Goal: Contribute content: Add original content to the website for others to see

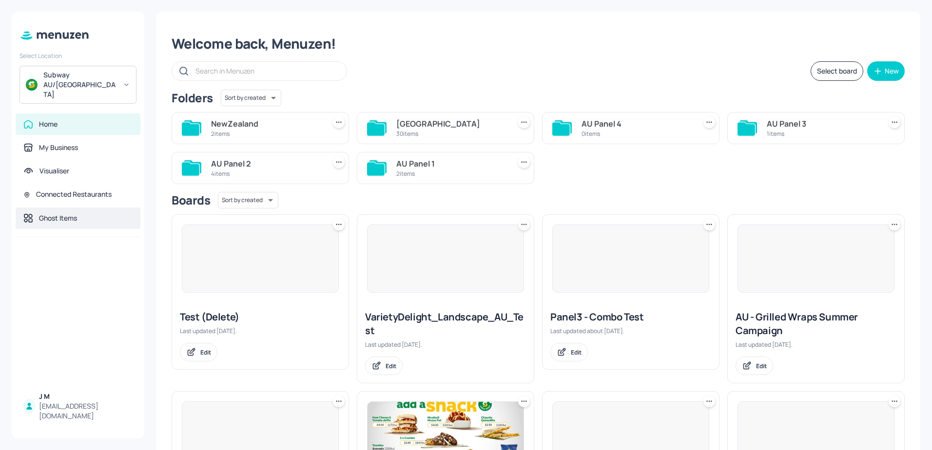
click at [90, 208] on div "Ghost Items" at bounding box center [78, 218] width 125 height 21
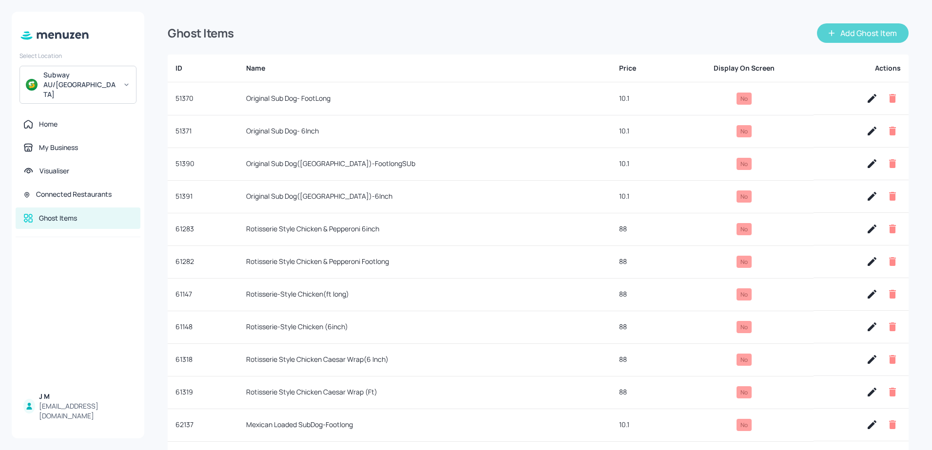
click at [855, 33] on button "Add Ghost Item" at bounding box center [863, 32] width 92 height 19
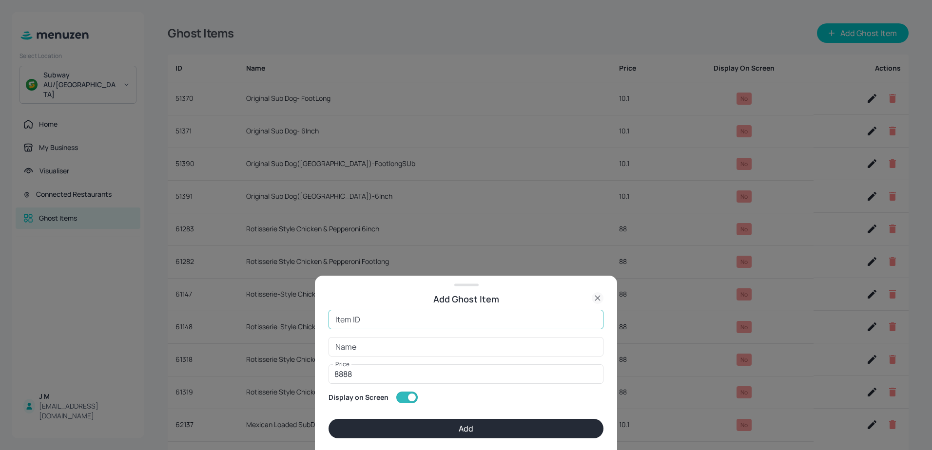
click at [369, 318] on input "Item ID" at bounding box center [465, 319] width 275 height 19
paste input "61928"
type input "61928"
click at [358, 348] on input "Name" at bounding box center [465, 346] width 275 height 19
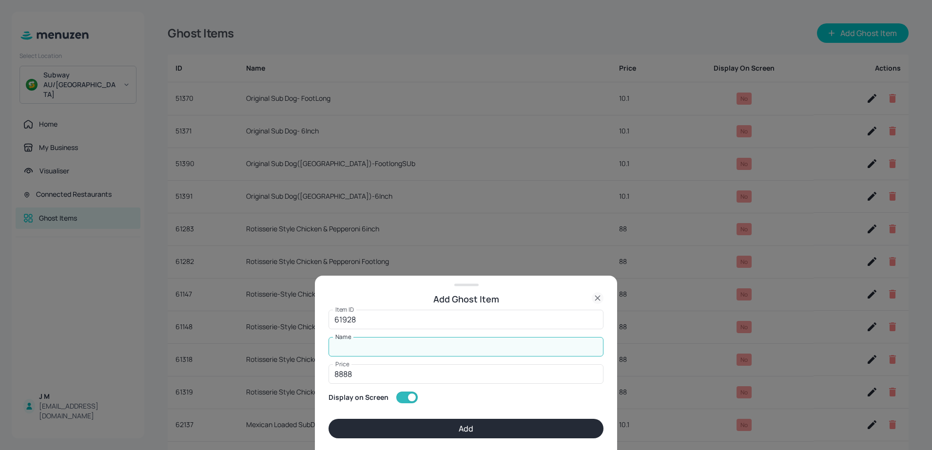
paste input "Hot Honey Chicken FtLong"
type input "Hot Honey Chicken FtLong"
click at [381, 370] on input "8888" at bounding box center [465, 374] width 275 height 19
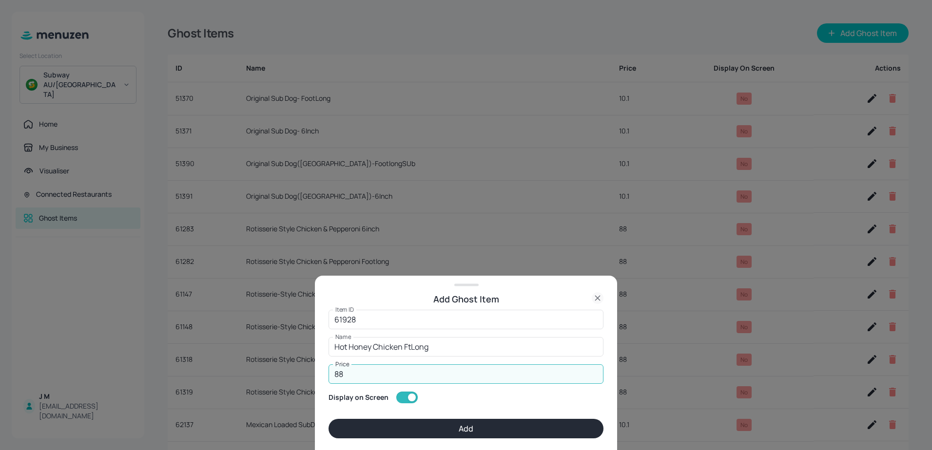
type input "8"
type input "15.13"
click at [438, 426] on button "Add" at bounding box center [465, 428] width 275 height 19
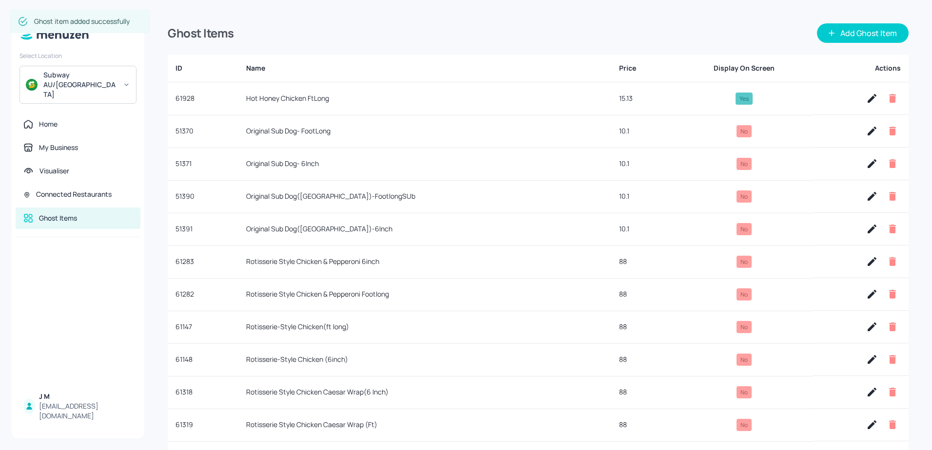
type input "8888"
click at [864, 30] on button "Add Ghost Item" at bounding box center [863, 32] width 92 height 19
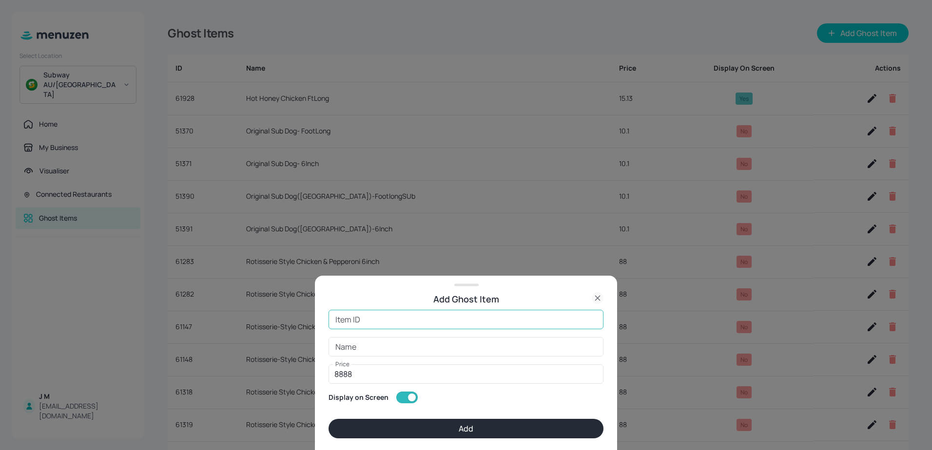
click at [397, 313] on input "Item ID" at bounding box center [465, 319] width 275 height 19
paste input "61929"
type input "61929"
click at [375, 350] on input "Name" at bounding box center [465, 346] width 275 height 19
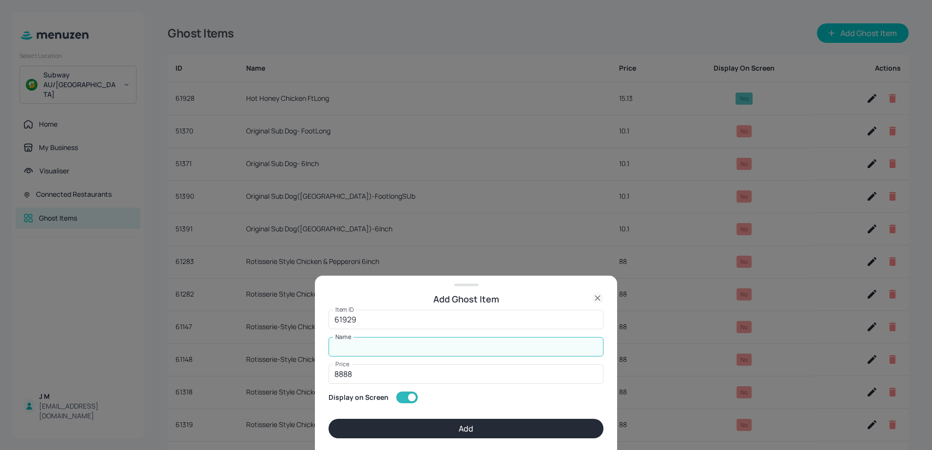
paste input "Hot Honey Chicken 6 inch"
type input "Hot Honey Chicken 6 inch"
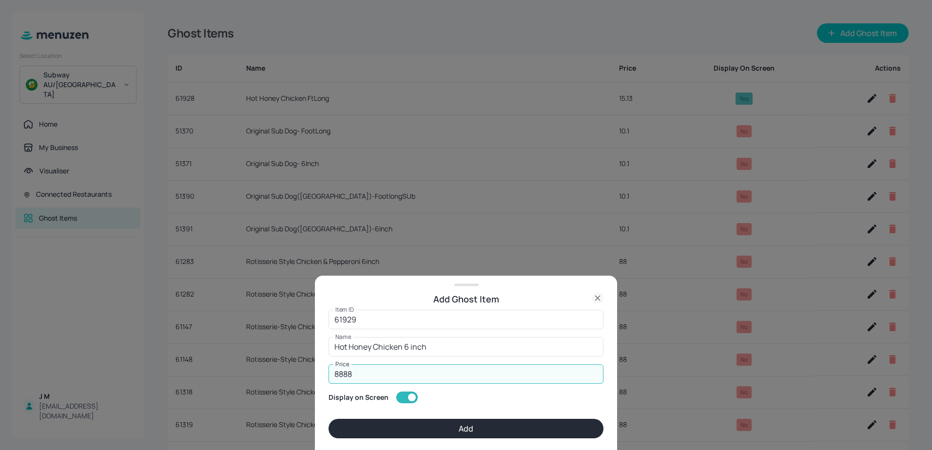
click at [372, 380] on input "8888" at bounding box center [465, 374] width 275 height 19
type input "10.10"
click at [460, 424] on button "Add" at bounding box center [465, 428] width 275 height 19
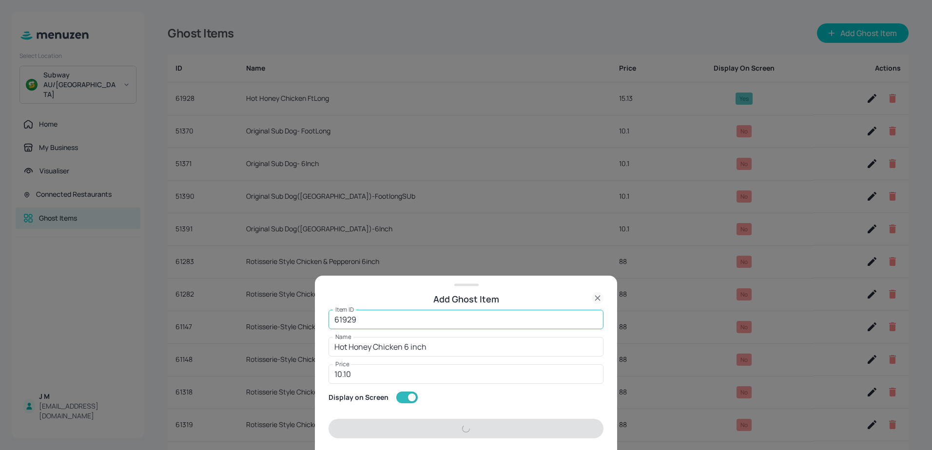
type input "8888"
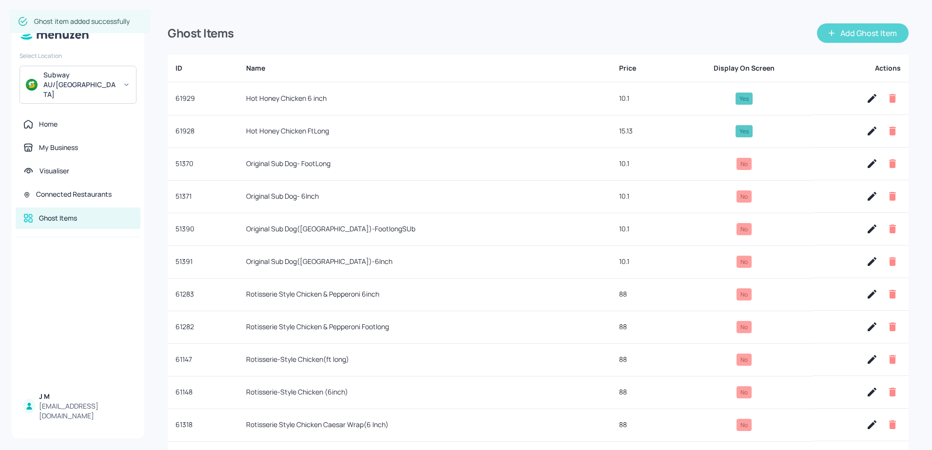
click at [847, 34] on button "Add Ghost Item" at bounding box center [863, 32] width 92 height 19
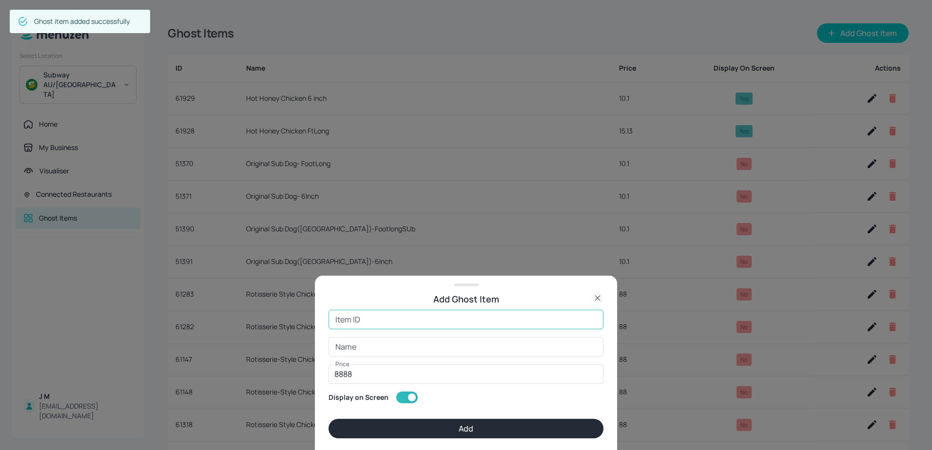
click at [402, 318] on input "Item ID" at bounding box center [465, 319] width 275 height 19
paste input "61923"
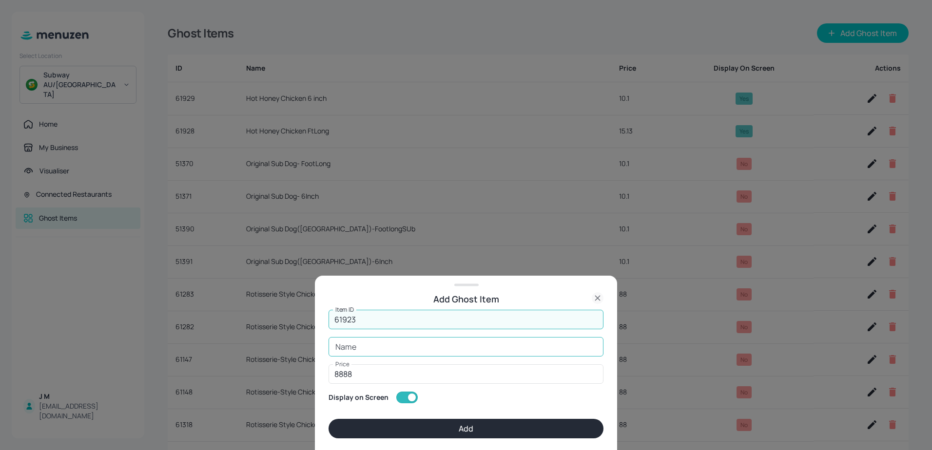
type input "61923"
click at [368, 349] on input "Name" at bounding box center [465, 346] width 275 height 19
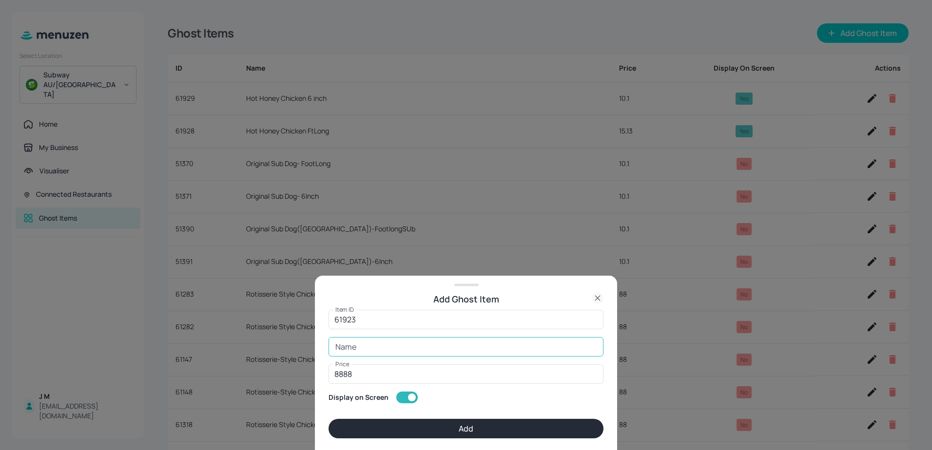
click at [350, 347] on div "Name Name" at bounding box center [465, 346] width 275 height 19
click at [357, 346] on input "Name" at bounding box center [465, 346] width 275 height 19
paste input "Hot Honey Chicken Snack"
type input "Hot Honey Chicken Snack"
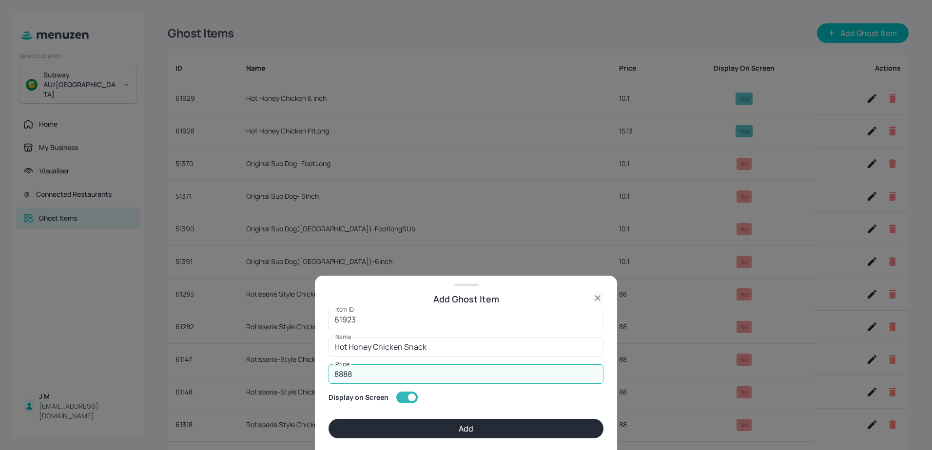
click at [363, 372] on input "8888" at bounding box center [465, 374] width 275 height 19
type input "8"
type input "4.5"
click at [468, 424] on button "Add" at bounding box center [465, 428] width 275 height 19
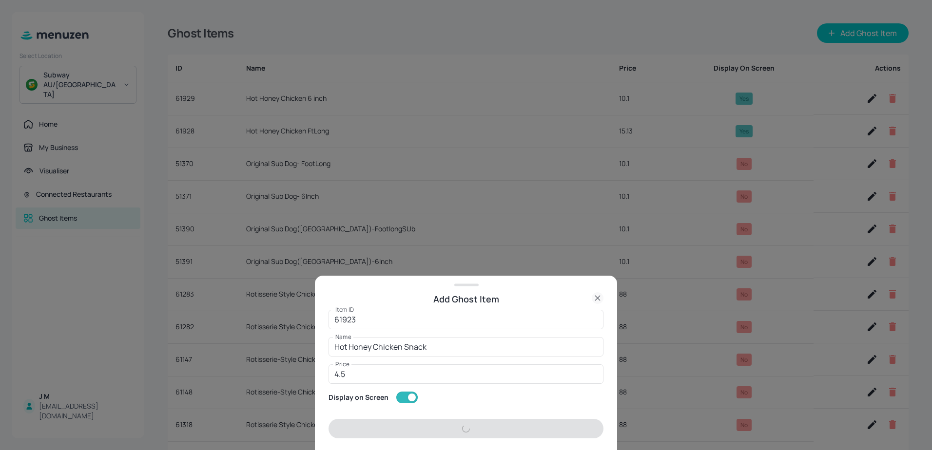
type input "8888"
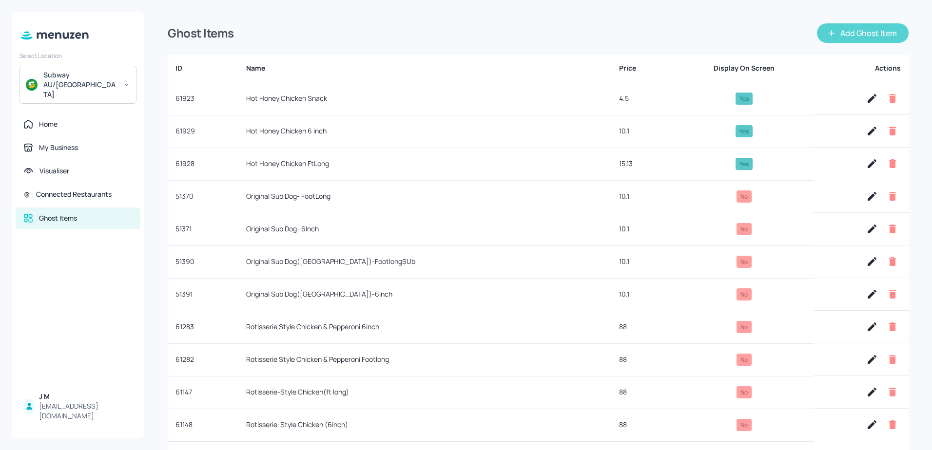
click at [880, 35] on button "Add Ghost Item" at bounding box center [863, 32] width 92 height 19
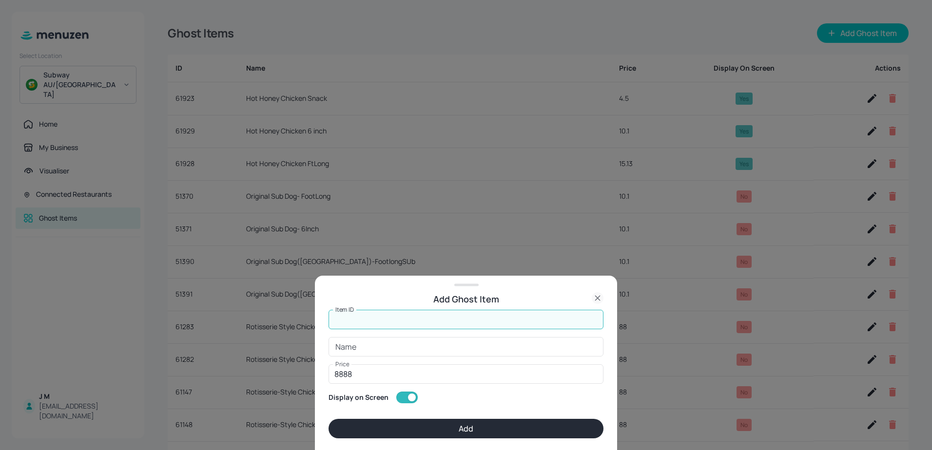
click at [380, 319] on input "Item ID" at bounding box center [465, 319] width 275 height 19
paste input "61931"
type input "61931"
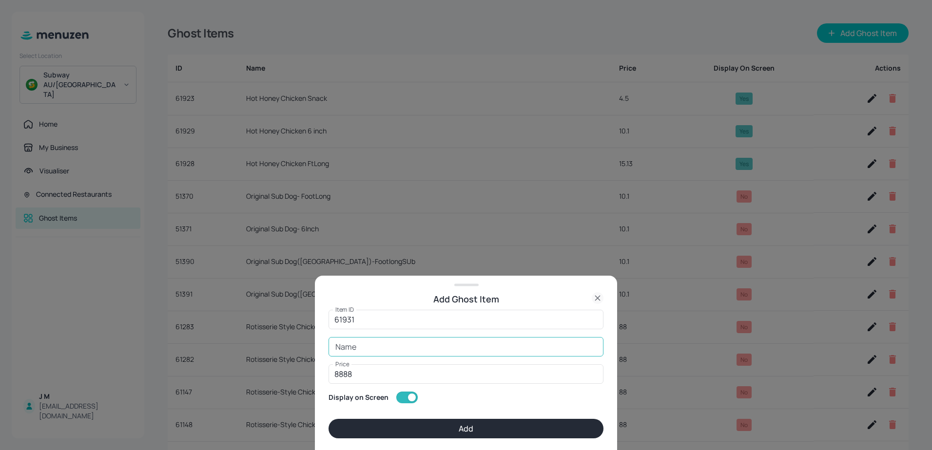
click at [378, 349] on input "Name" at bounding box center [465, 346] width 275 height 19
paste input "Hot Honey Chicken Wrap 6inch"
type input "Hot Honey Chicken Wrap 6inch"
click at [351, 378] on input "8888" at bounding box center [465, 374] width 275 height 19
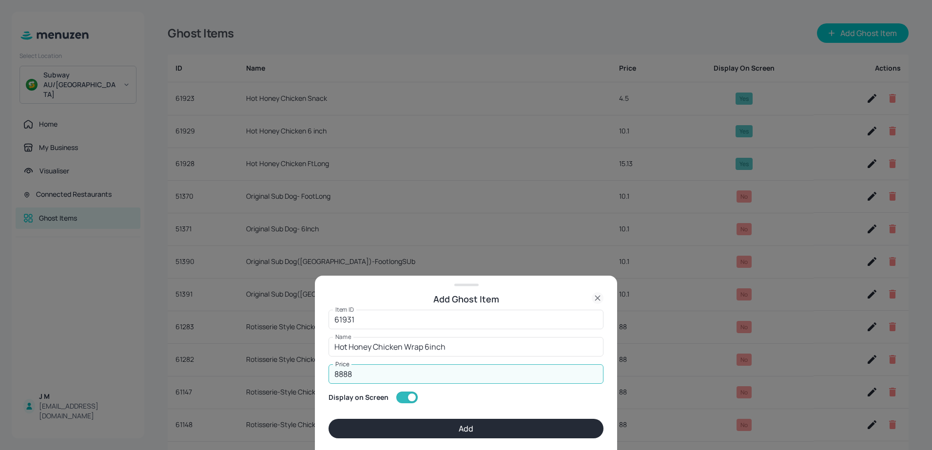
click at [351, 378] on input "8888" at bounding box center [465, 374] width 275 height 19
type input "10.10"
click at [478, 430] on button "Add" at bounding box center [465, 428] width 275 height 19
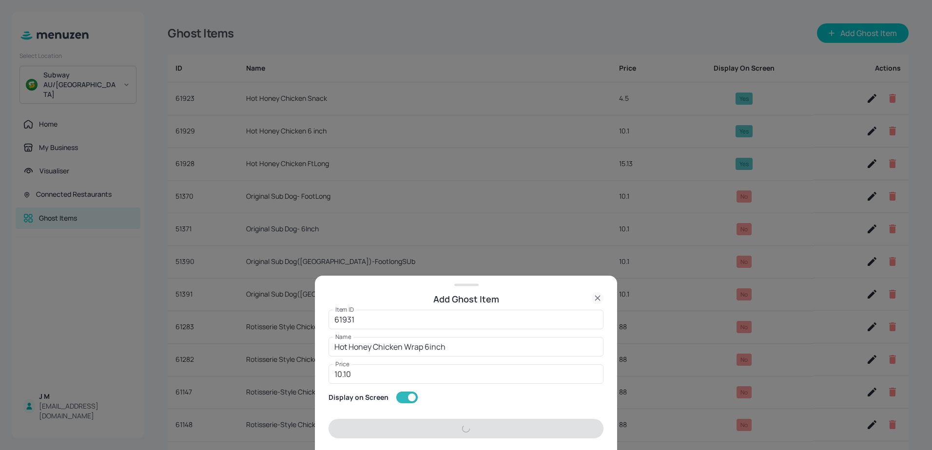
type input "8888"
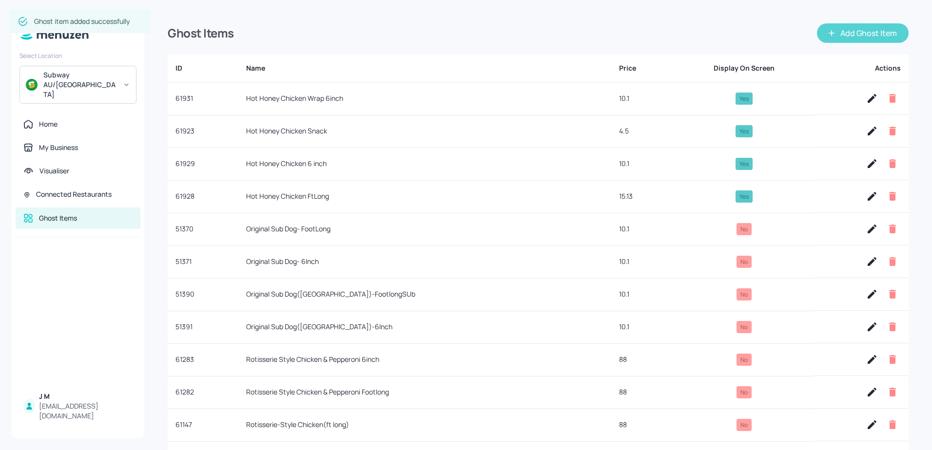
click at [870, 31] on button "Add Ghost Item" at bounding box center [863, 32] width 92 height 19
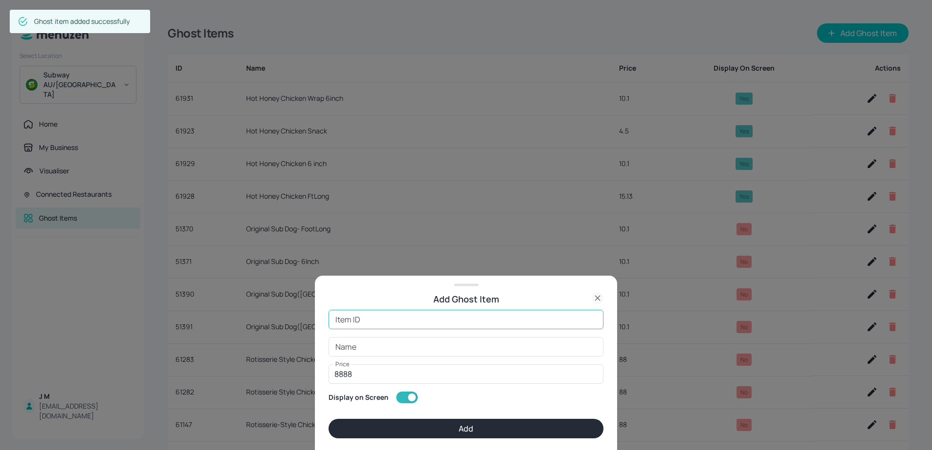
click at [371, 316] on input "Item ID" at bounding box center [465, 319] width 275 height 19
paste input "61932"
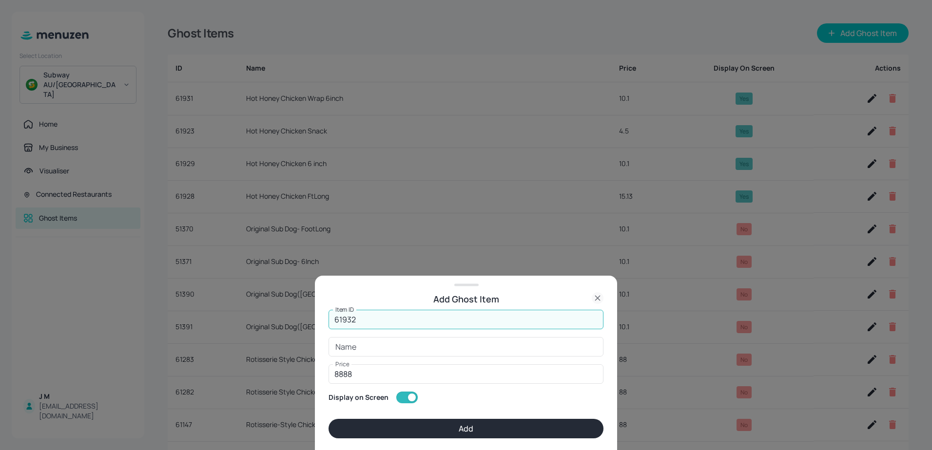
type input "61932"
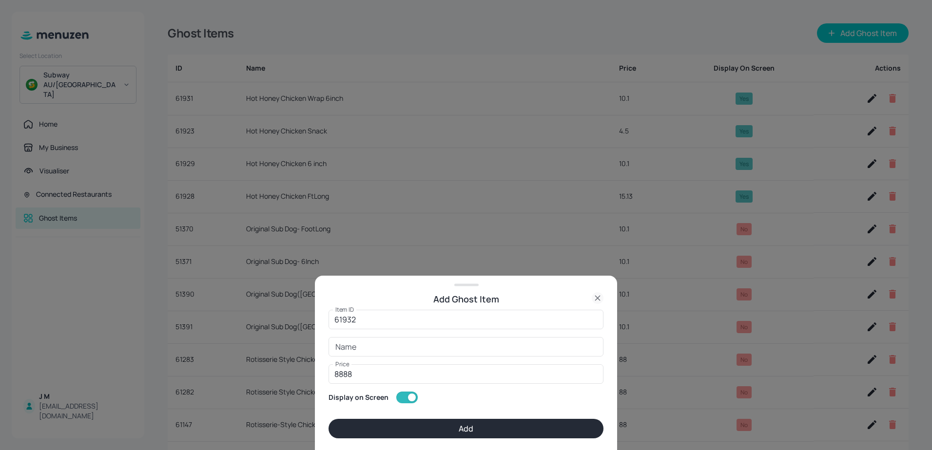
click at [348, 346] on div "Name Name" at bounding box center [465, 346] width 275 height 19
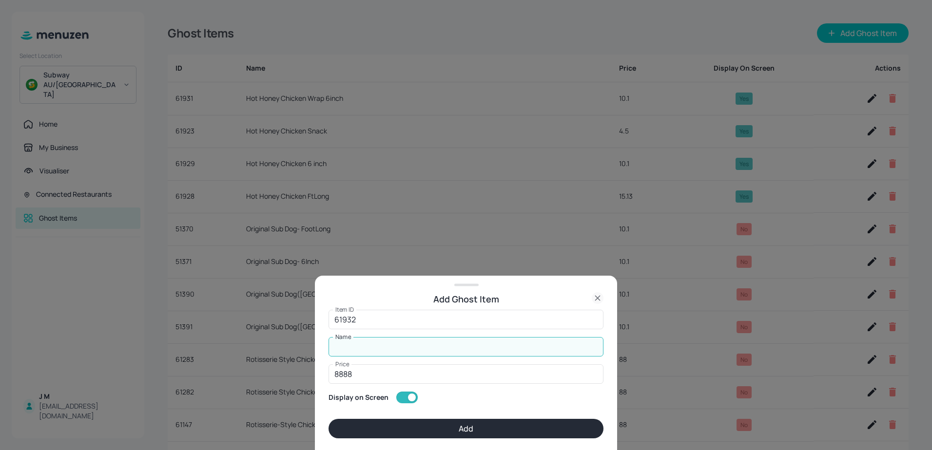
paste input "Hot Honey Chicken Wrap FtLong"
type input "Hot Honey Chicken Wrap FtLong"
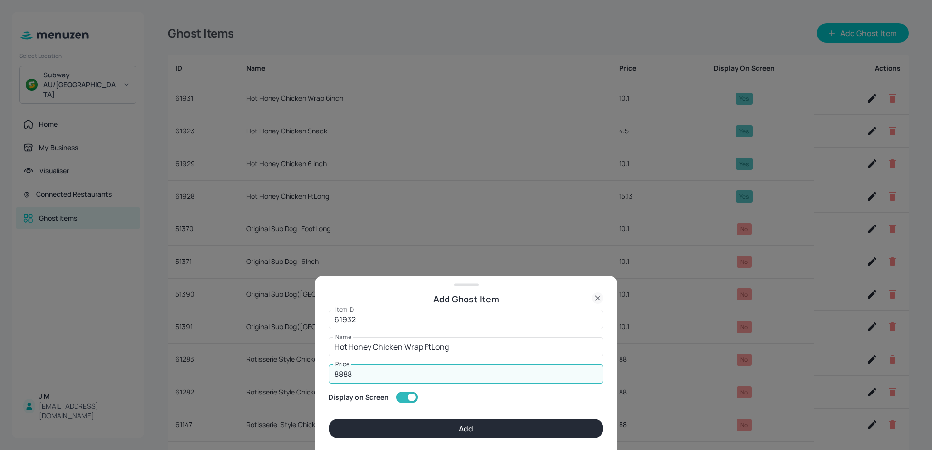
click at [347, 375] on input "8888" at bounding box center [465, 374] width 275 height 19
type input "15.15"
click at [485, 426] on button "Add" at bounding box center [465, 428] width 275 height 19
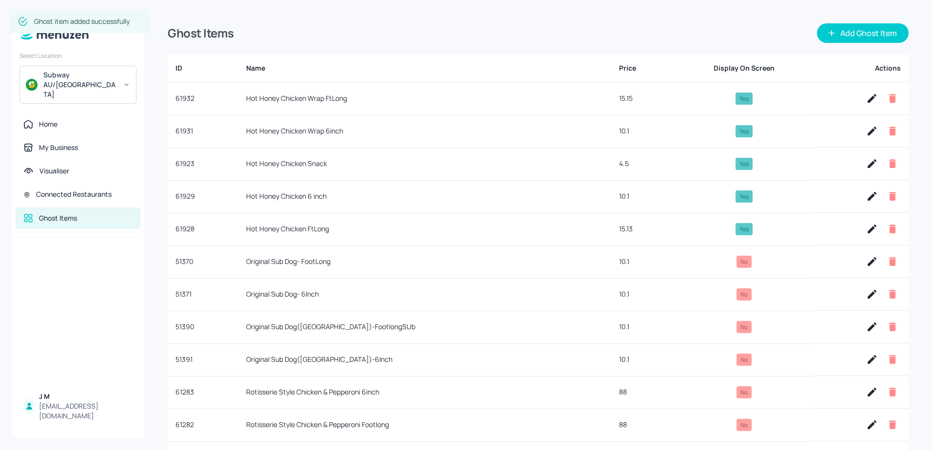
type input "8888"
click at [860, 34] on button "Add Ghost Item" at bounding box center [863, 32] width 92 height 19
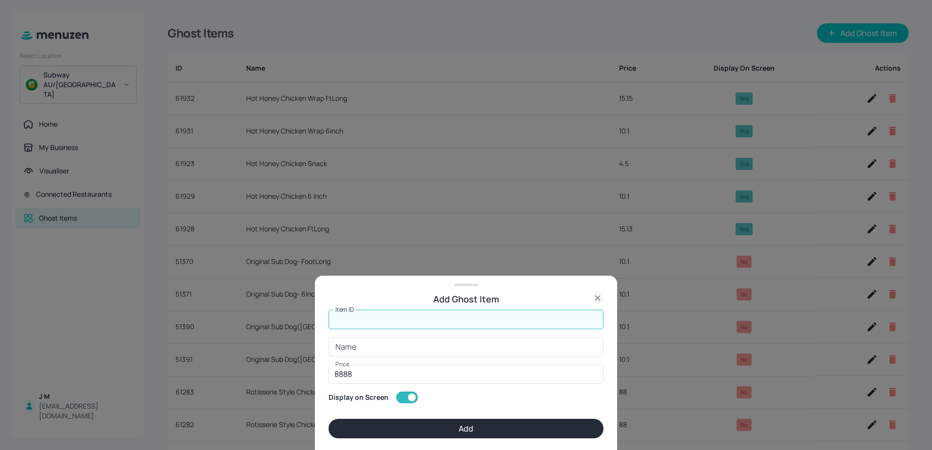
click at [407, 321] on input "Item ID" at bounding box center [465, 319] width 275 height 19
paste input "61933"
type input "61933"
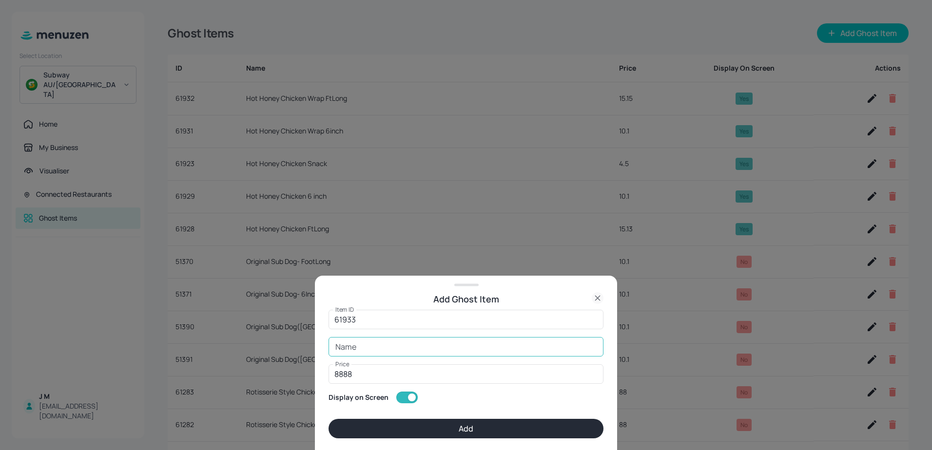
click at [363, 347] on input "Name" at bounding box center [465, 346] width 275 height 19
paste input "Hot Honey Chicken Large Salad"
type input "Hot Honey Chicken Large Salad"
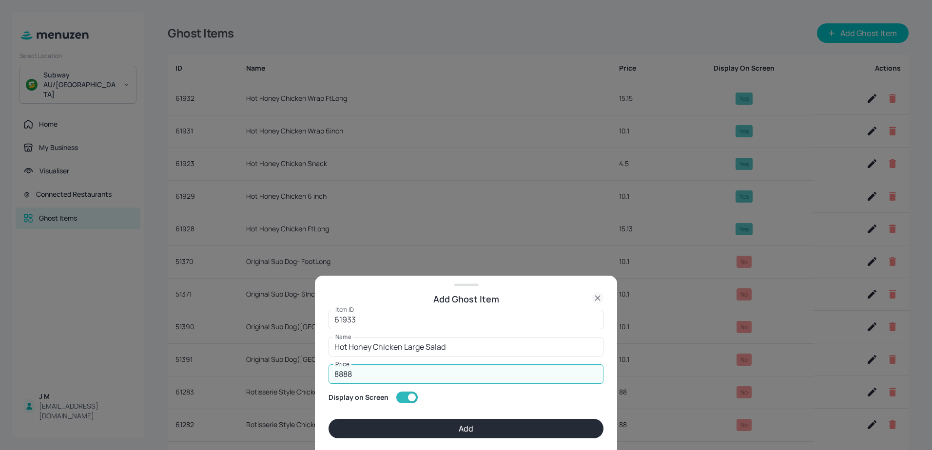
click at [388, 378] on input "8888" at bounding box center [465, 374] width 275 height 19
type input "15.15"
click at [471, 429] on button "Add" at bounding box center [465, 428] width 275 height 19
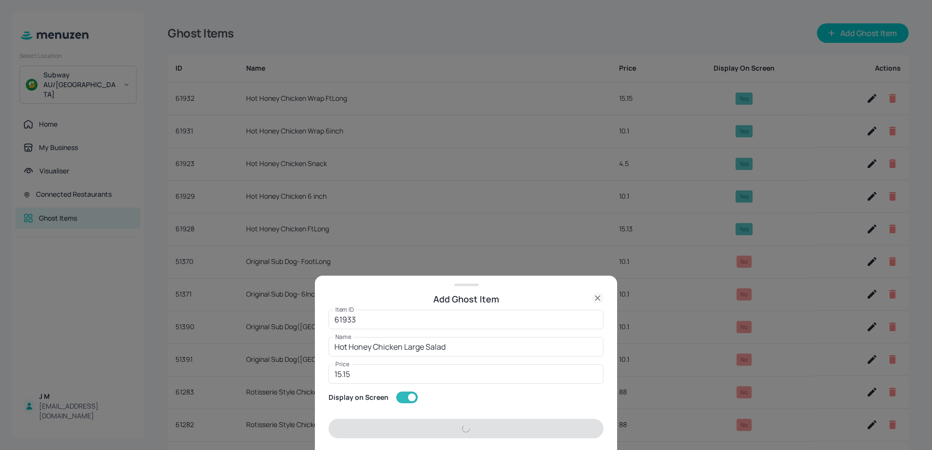
type input "8888"
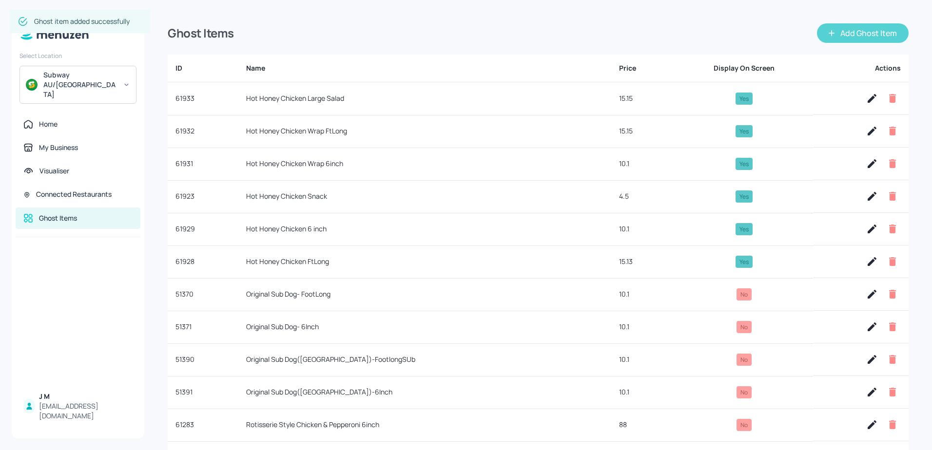
click at [860, 32] on button "Add Ghost Item" at bounding box center [863, 32] width 92 height 19
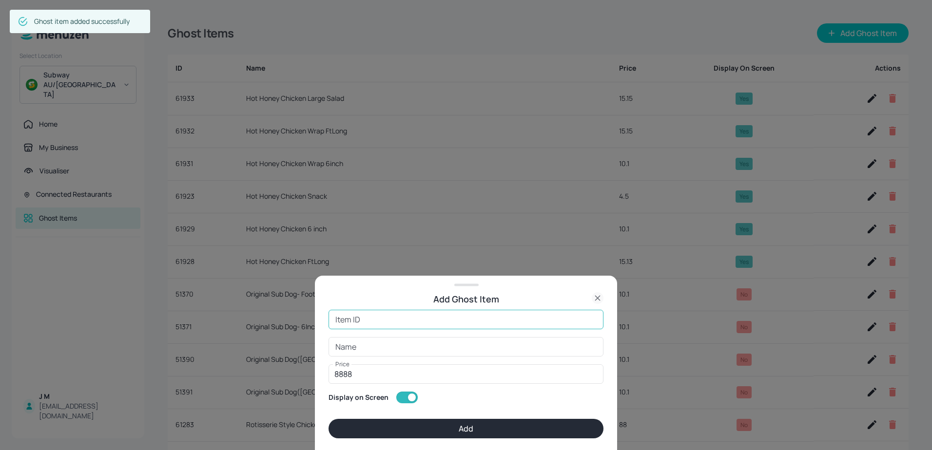
click at [377, 318] on input "Item ID" at bounding box center [465, 319] width 275 height 19
paste input "61930"
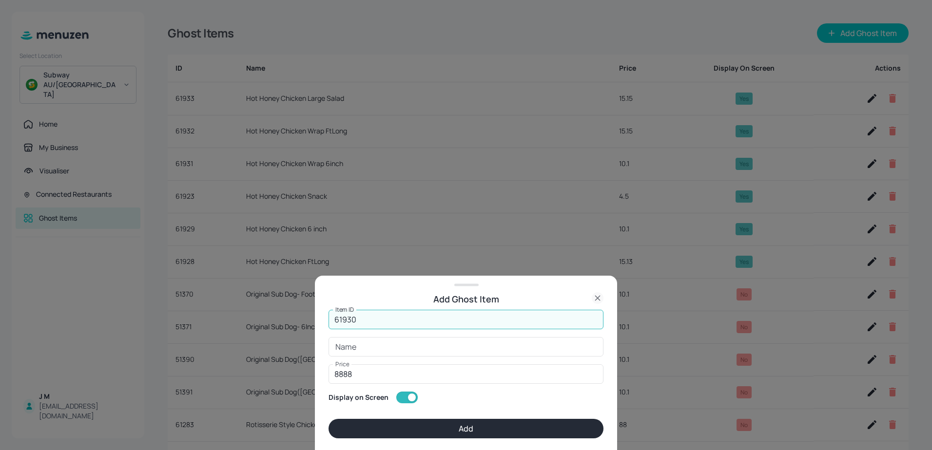
type input "61930"
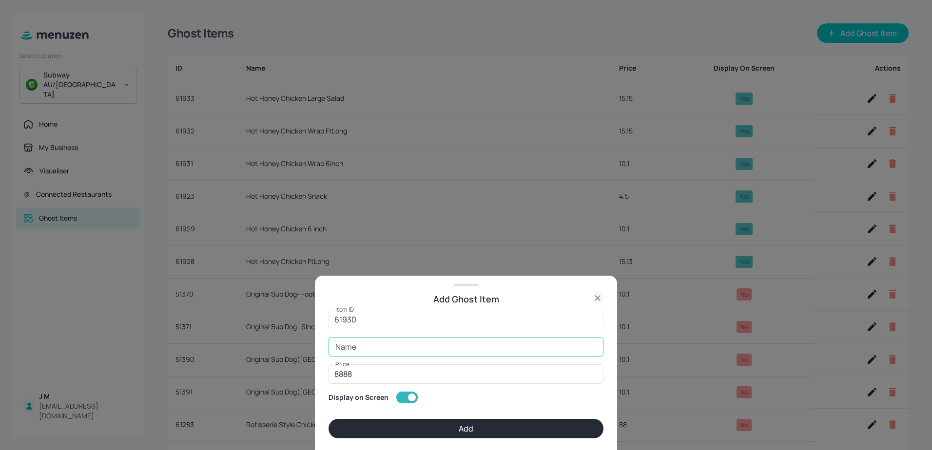
click at [345, 352] on input "Name" at bounding box center [465, 346] width 275 height 19
paste input "Hot Honey Chicken Regular Salad"
type input "Hot Honey Chicken Regular Salad"
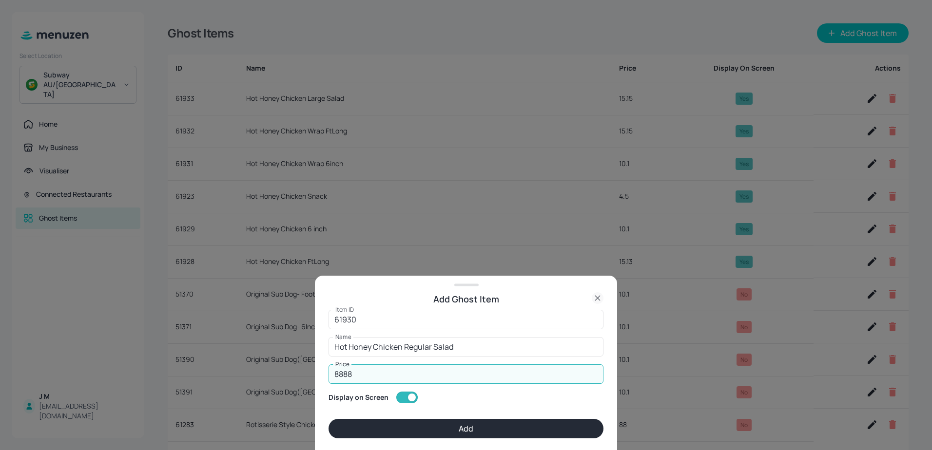
click at [367, 377] on input "8888" at bounding box center [465, 374] width 275 height 19
type input "10.10"
click at [473, 430] on button "Add" at bounding box center [465, 428] width 275 height 19
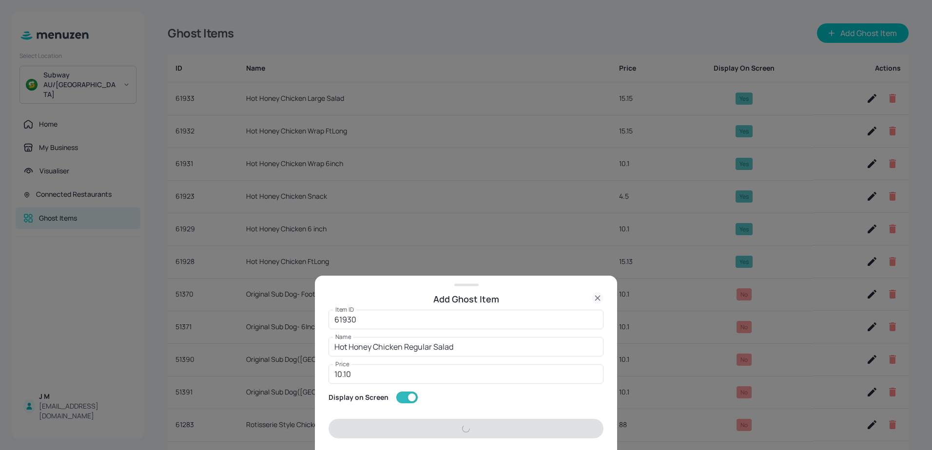
type input "8888"
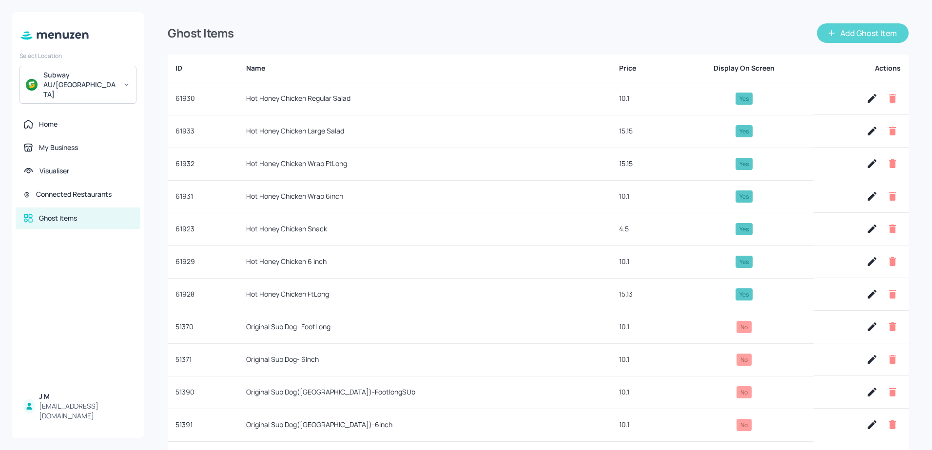
click at [861, 32] on button "Add Ghost Item" at bounding box center [863, 32] width 92 height 19
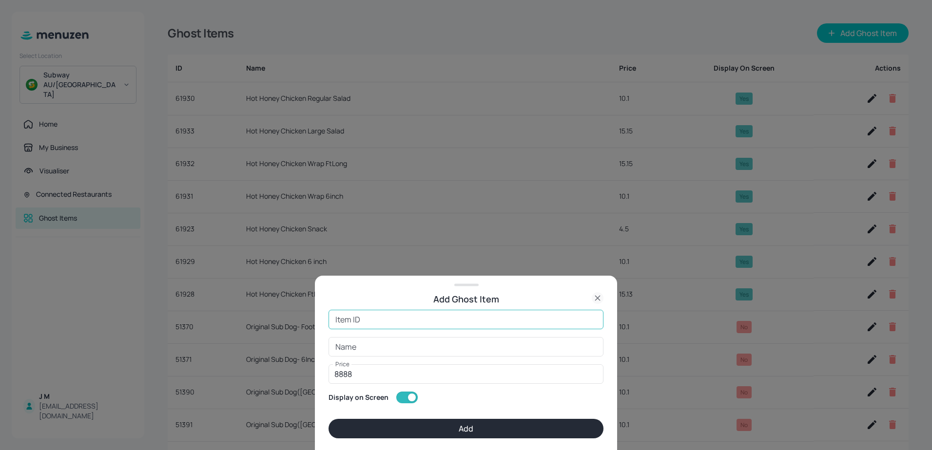
click at [382, 319] on input "Item ID" at bounding box center [465, 319] width 275 height 19
type input "62466"
click at [355, 348] on input "Name" at bounding box center [465, 346] width 275 height 19
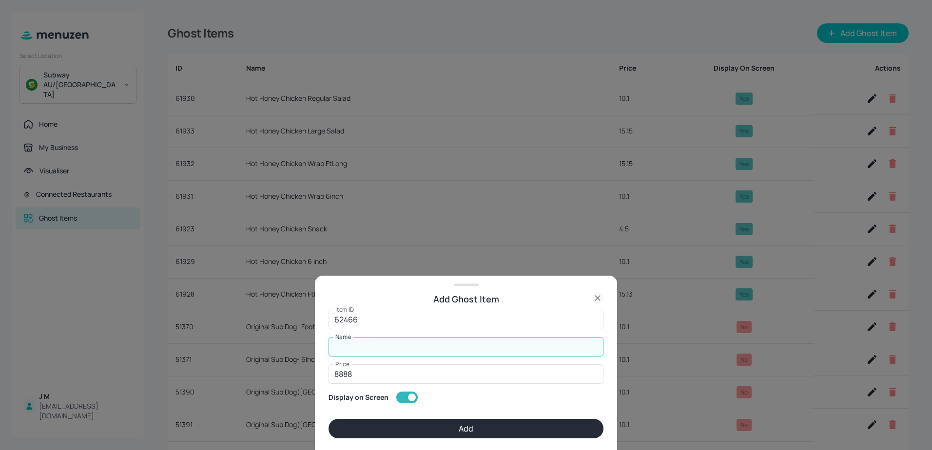
paste input "Lipton Mango Iced Tea 500 ml"
type input "Lipton Mango Iced Tea 500 ml"
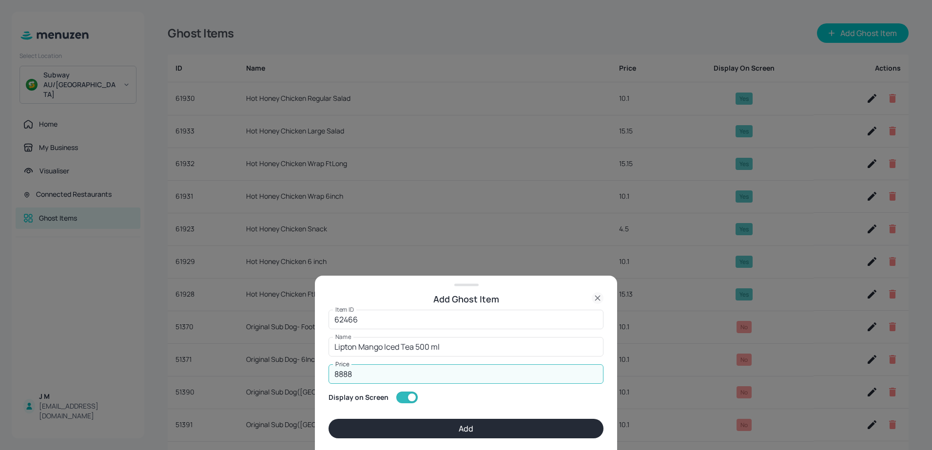
click at [358, 369] on input "8888" at bounding box center [465, 374] width 275 height 19
type input "4.5"
click at [465, 427] on button "Add" at bounding box center [465, 428] width 275 height 19
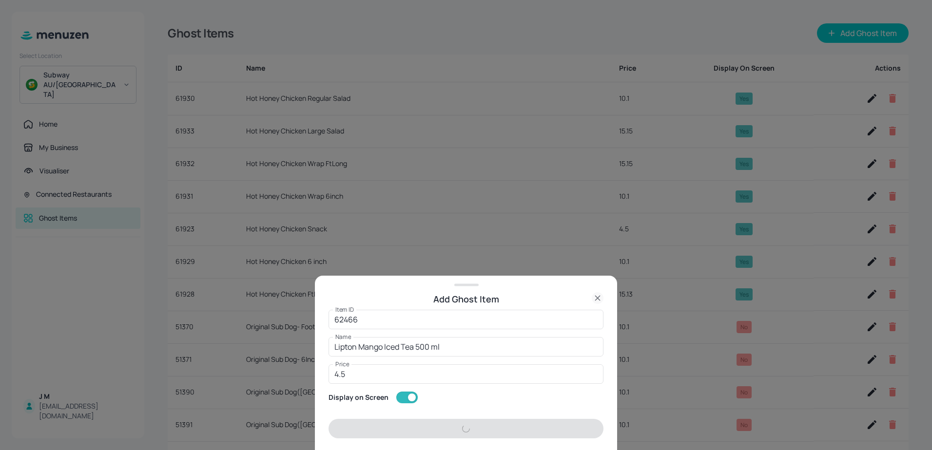
type input "8888"
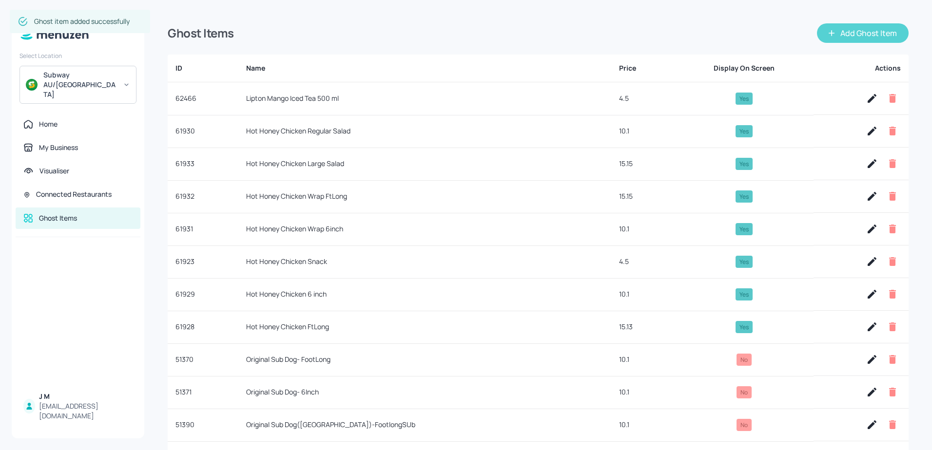
click at [847, 29] on button "Add Ghost Item" at bounding box center [863, 32] width 92 height 19
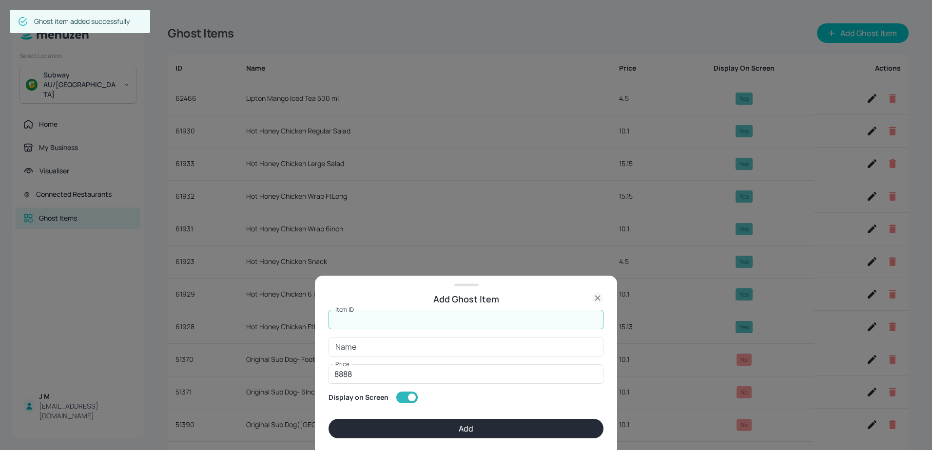
click at [384, 322] on input "Item ID" at bounding box center [465, 319] width 275 height 19
paste input "62451"
type input "62451"
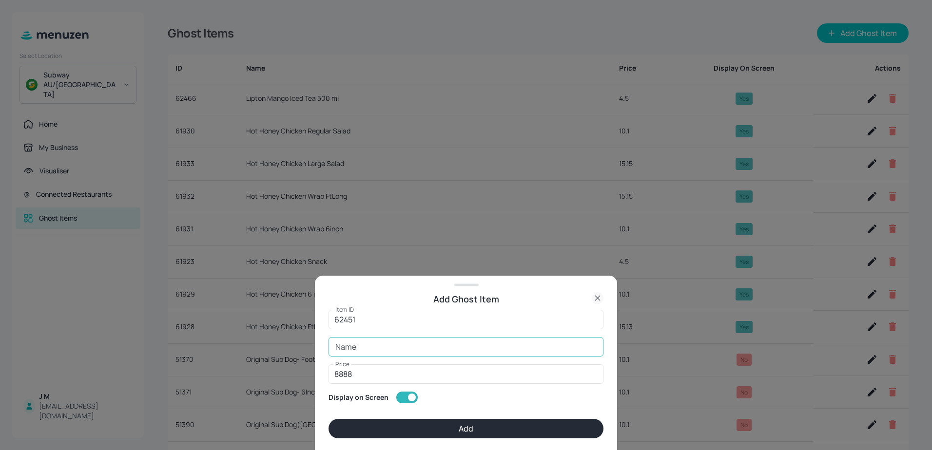
click at [371, 345] on input "Name" at bounding box center [465, 346] width 275 height 19
paste input "Chicken Cordon Bleu FtLong"
type input "Chicken Cordon Bleu FtLong"
click at [347, 374] on input "8888" at bounding box center [465, 374] width 275 height 19
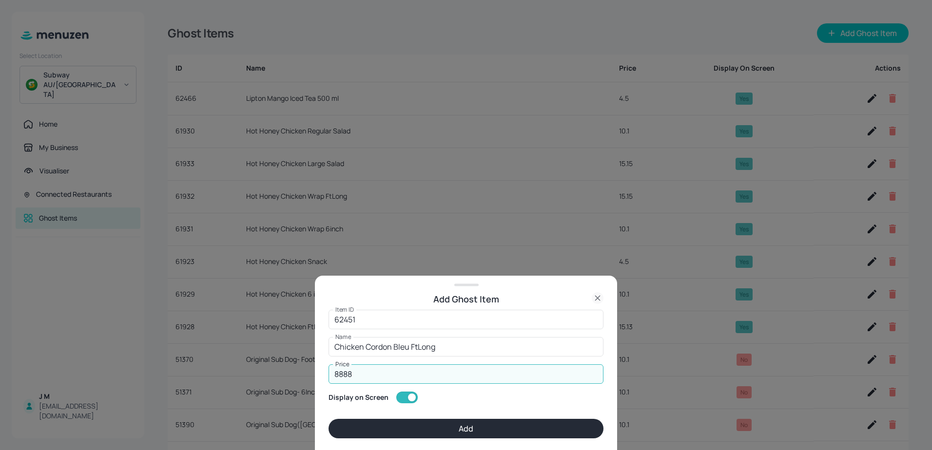
click at [347, 374] on input "8888" at bounding box center [465, 374] width 275 height 19
type input "15.15"
click at [482, 425] on button "Add" at bounding box center [465, 428] width 275 height 19
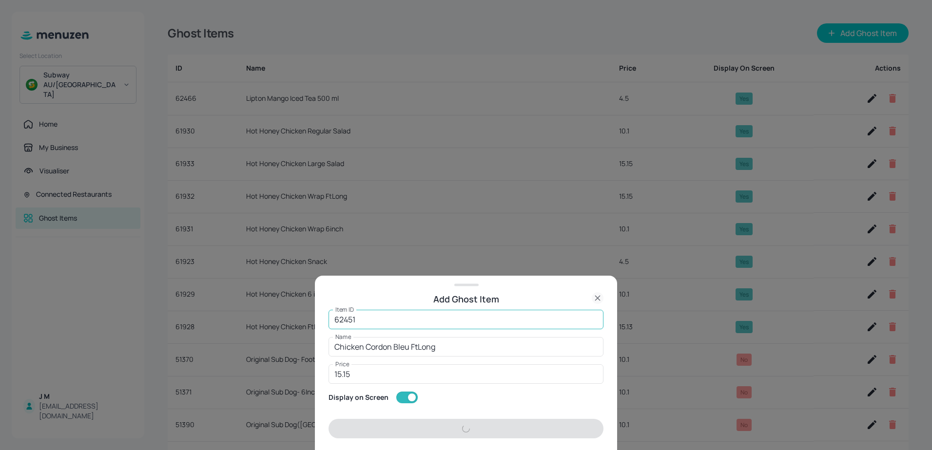
type input "8888"
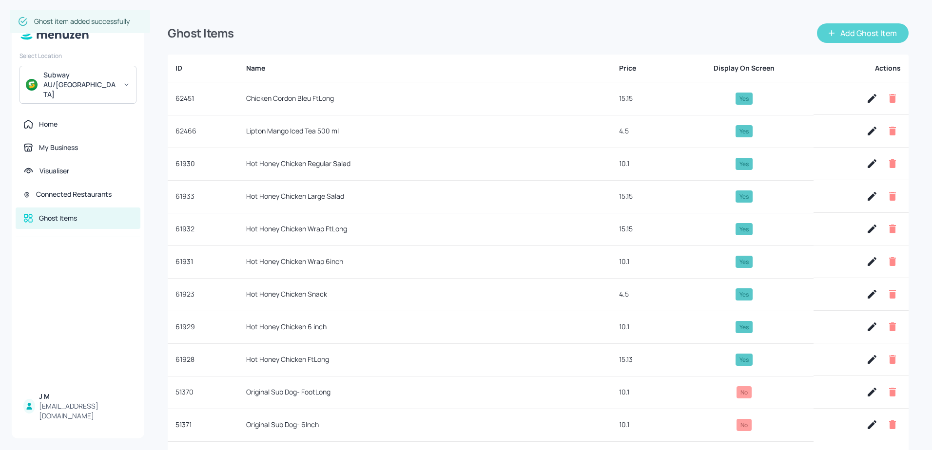
click at [875, 33] on button "Add Ghost Item" at bounding box center [863, 32] width 92 height 19
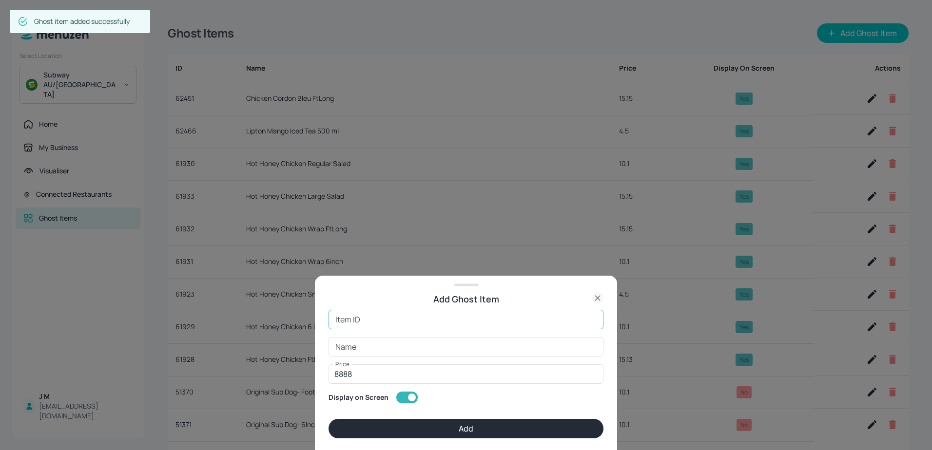
click at [388, 321] on input "Item ID" at bounding box center [465, 319] width 275 height 19
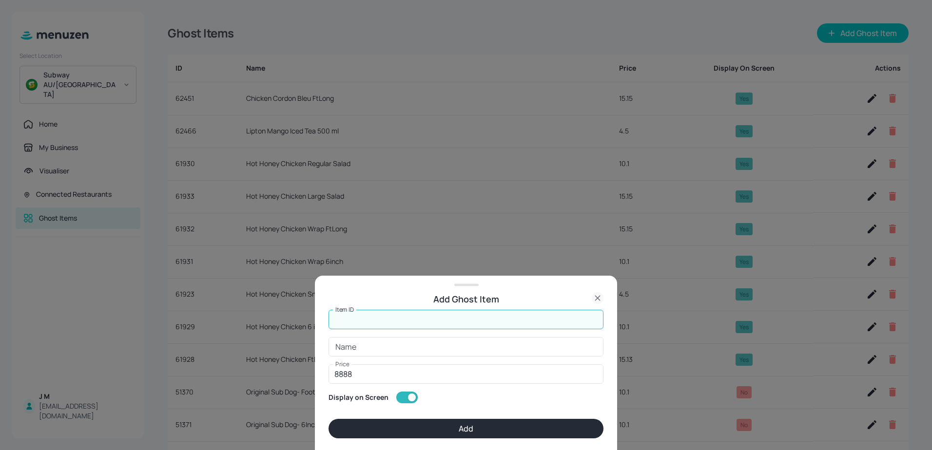
paste input "62452"
type input "62452"
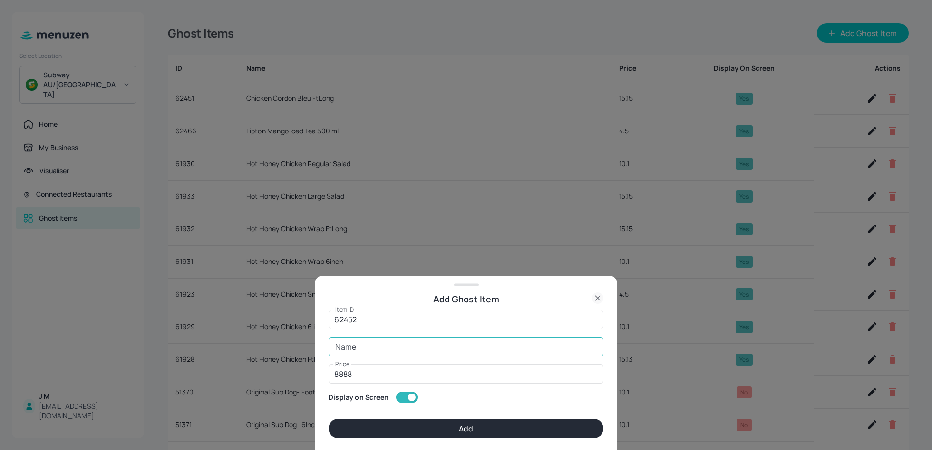
click at [396, 346] on input "Name" at bounding box center [465, 346] width 275 height 19
paste input "Chicken Cordon Bleu 6 inch"
type input "Chicken Cordon Bleu 6 inch"
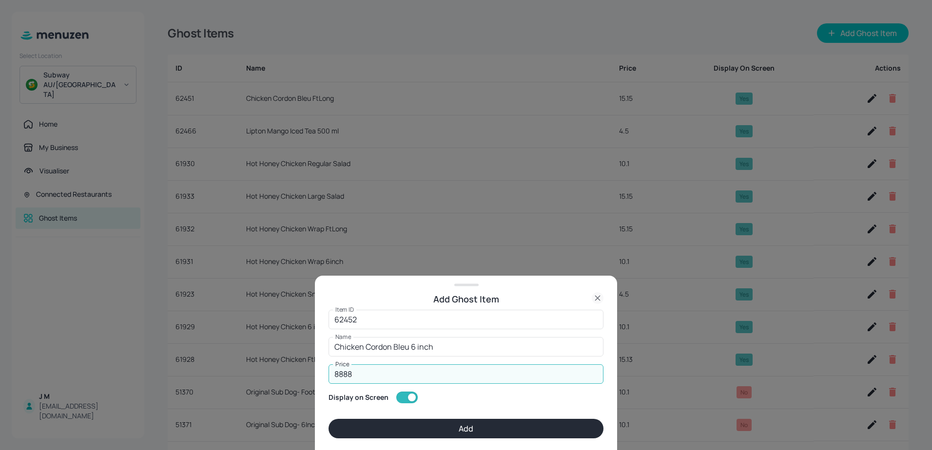
click at [366, 374] on input "8888" at bounding box center [465, 374] width 275 height 19
type input "10.10"
click at [493, 427] on button "Add" at bounding box center [465, 428] width 275 height 19
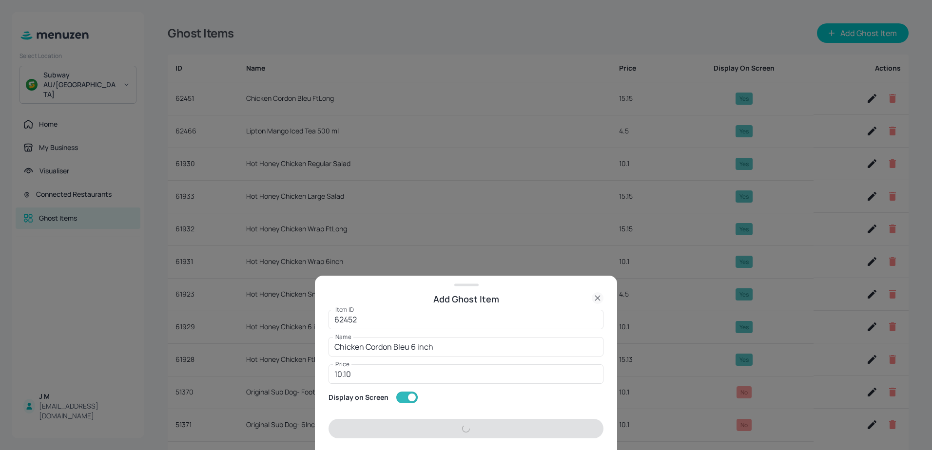
type input "8888"
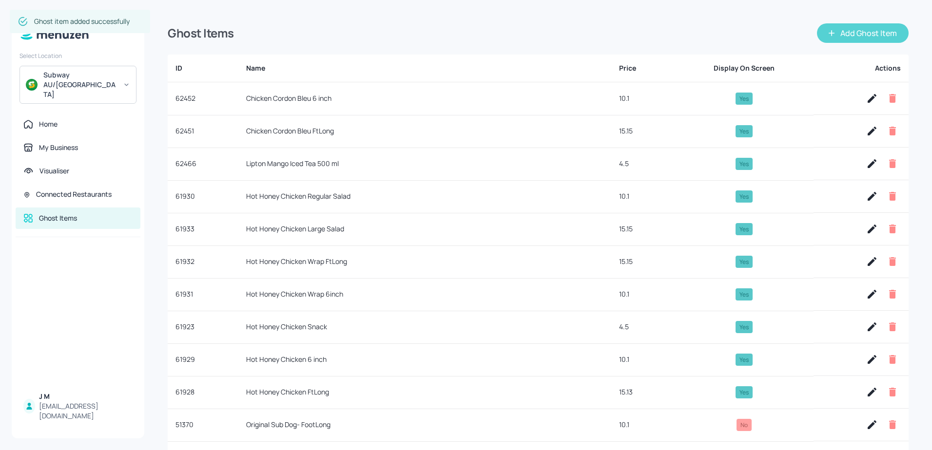
click at [863, 26] on button "Add Ghost Item" at bounding box center [863, 32] width 92 height 19
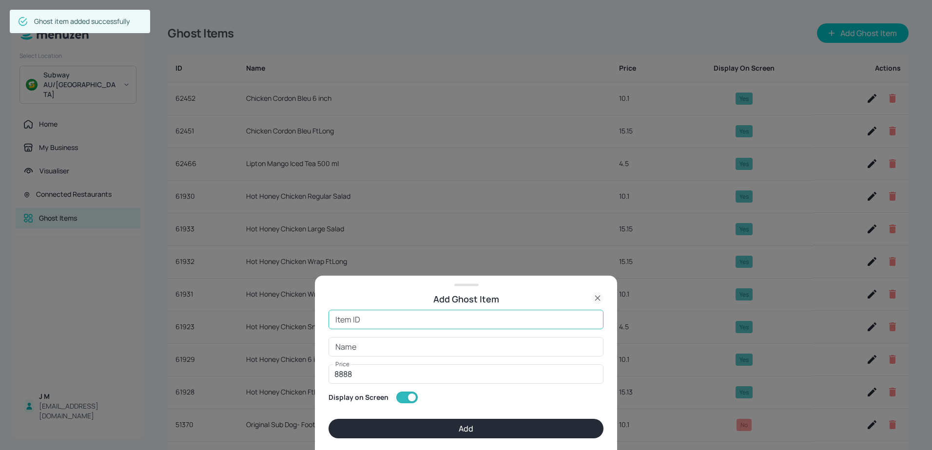
click at [383, 317] on input "Item ID" at bounding box center [465, 319] width 275 height 19
paste input "62544"
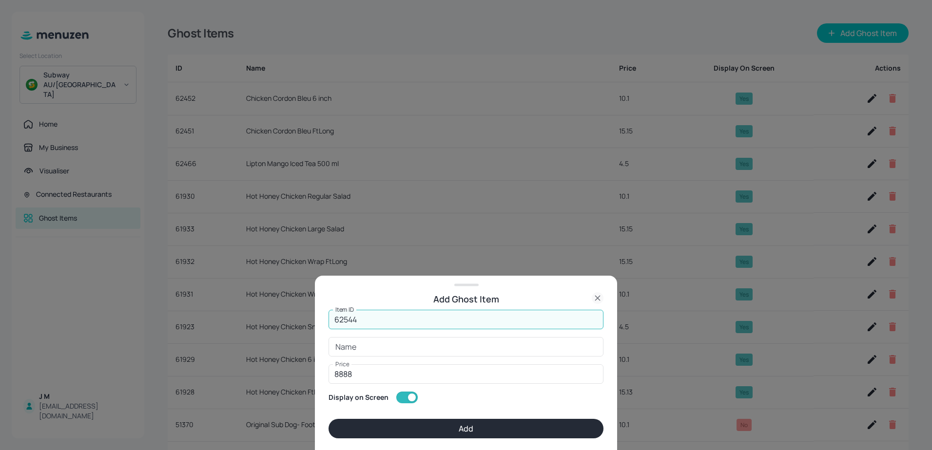
type input "62544"
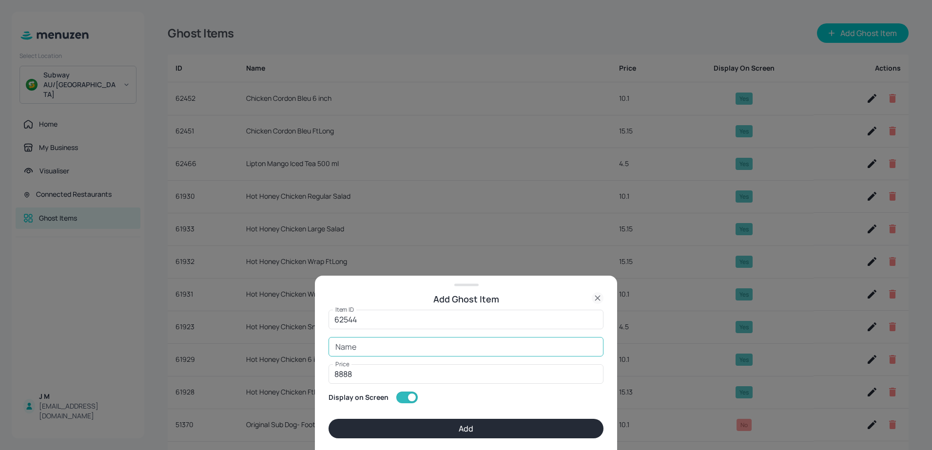
click at [416, 346] on input "Name" at bounding box center [465, 346] width 275 height 19
paste input "Chicken Cordon Bleu Wrap"
type input "Chicken Cordon Bleu Wrap"
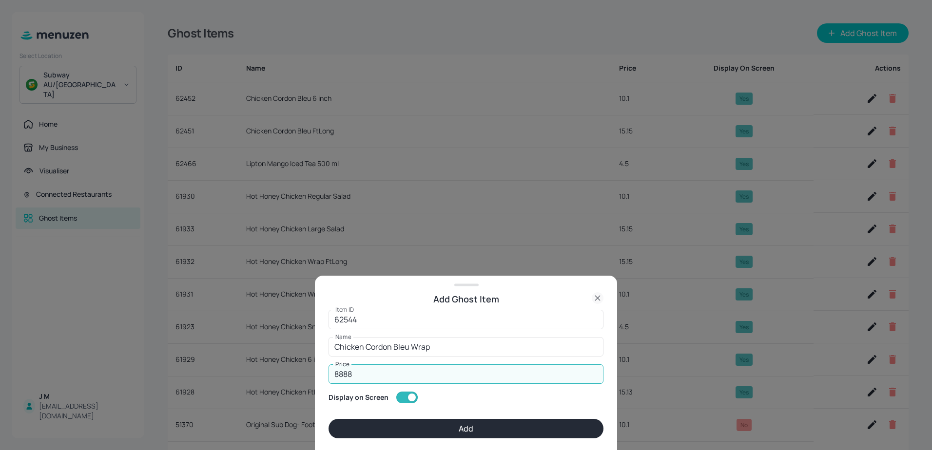
click at [362, 374] on input "8888" at bounding box center [465, 374] width 275 height 19
type input "15.15"
click at [448, 423] on button "Add" at bounding box center [465, 428] width 275 height 19
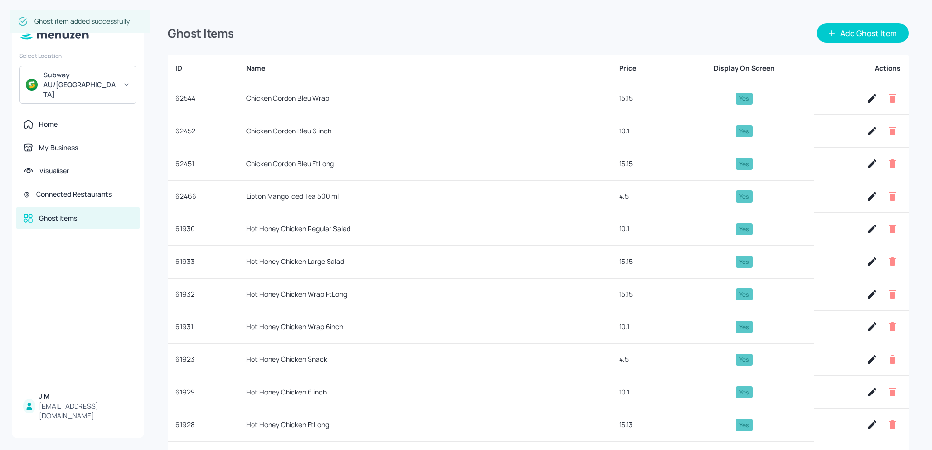
type input "8888"
click at [873, 28] on button "Add Ghost Item" at bounding box center [863, 32] width 92 height 19
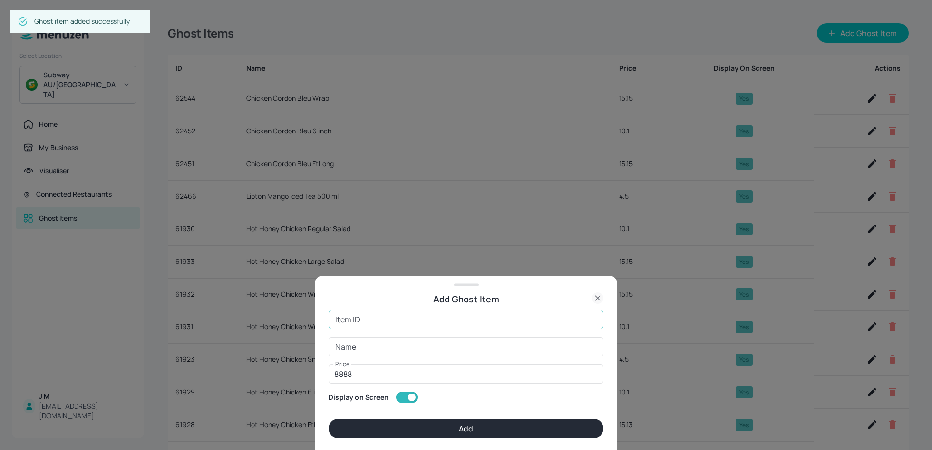
click at [351, 317] on input "Item ID" at bounding box center [465, 319] width 275 height 19
paste input "62453"
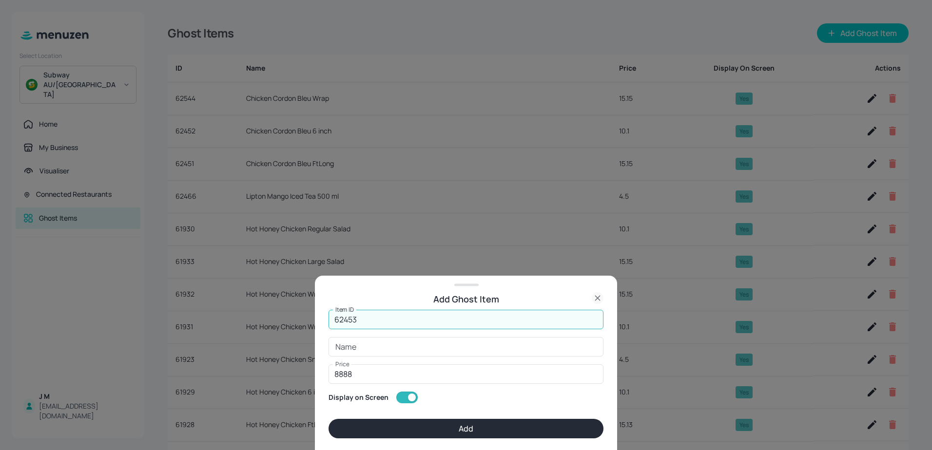
type input "62453"
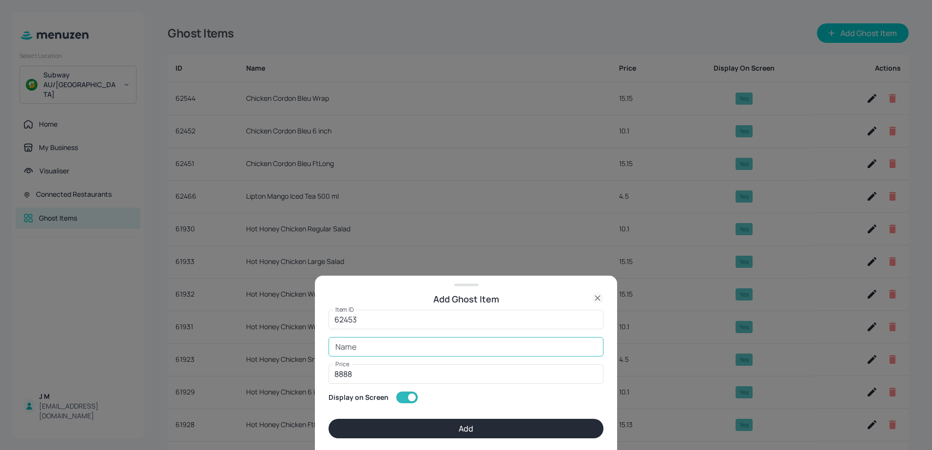
click at [365, 351] on input "Name" at bounding box center [465, 346] width 275 height 19
paste input "Chicken Cordon Bleu Regular Salad"
type input "Chicken Cordon Bleu Regular Salad"
click at [359, 376] on input "8888" at bounding box center [465, 374] width 275 height 19
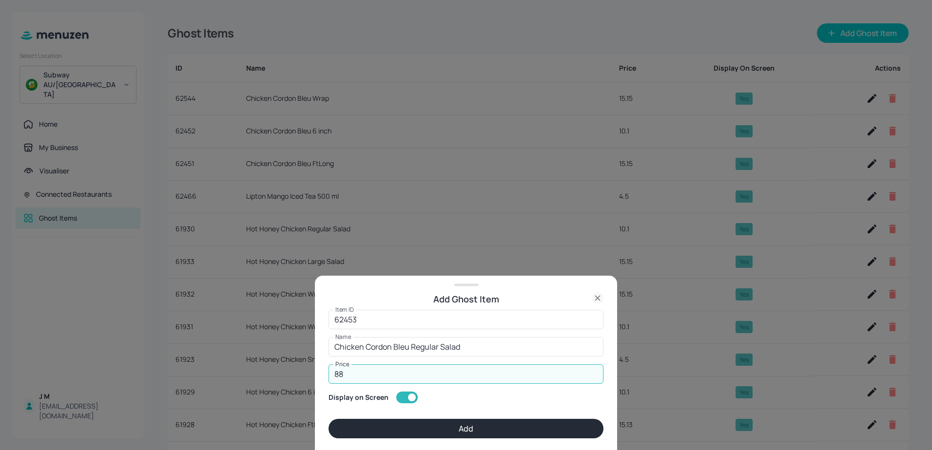
type input "8"
type input "10.10"
click at [401, 423] on button "Add" at bounding box center [465, 428] width 275 height 19
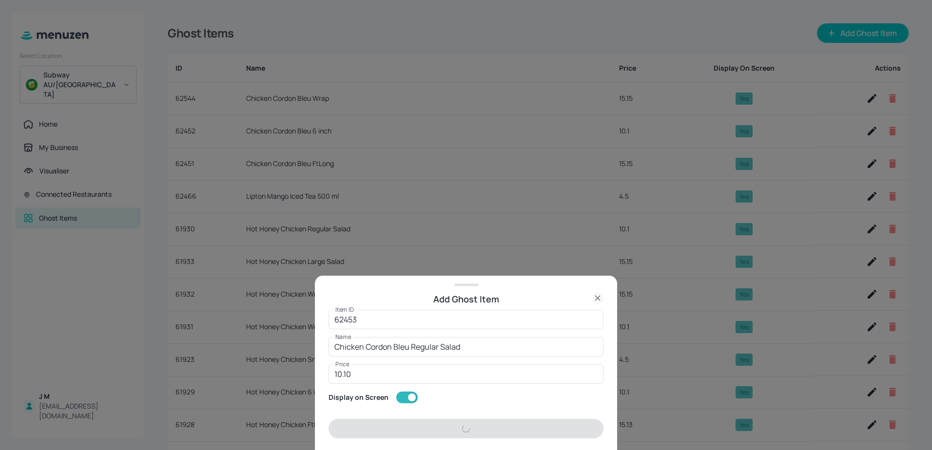
type input "8888"
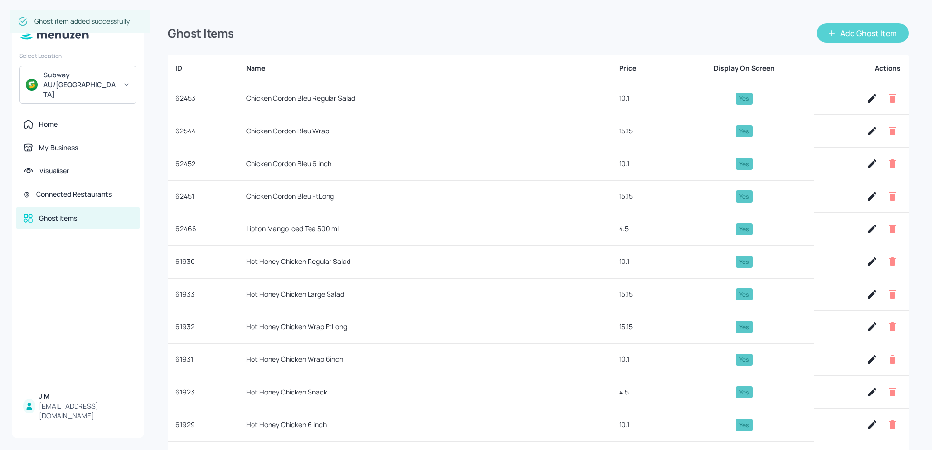
click at [859, 26] on button "Add Ghost Item" at bounding box center [863, 32] width 92 height 19
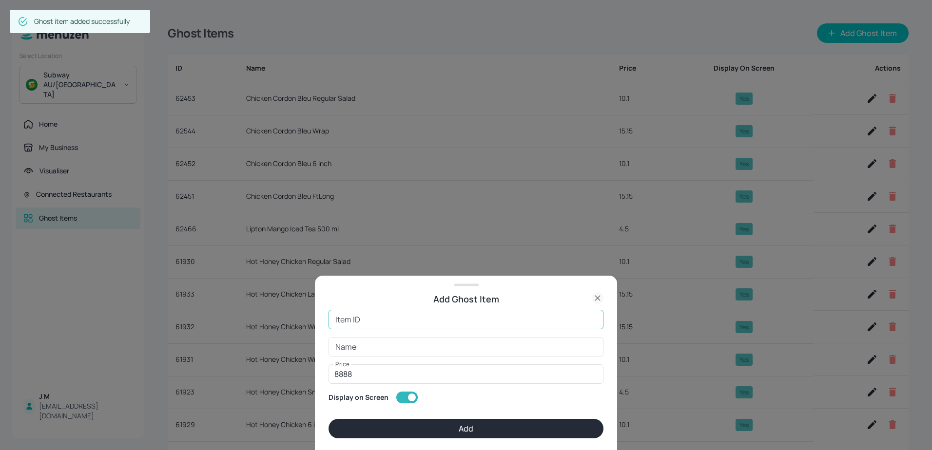
click at [414, 320] on input "Item ID" at bounding box center [465, 319] width 275 height 19
paste input "62455"
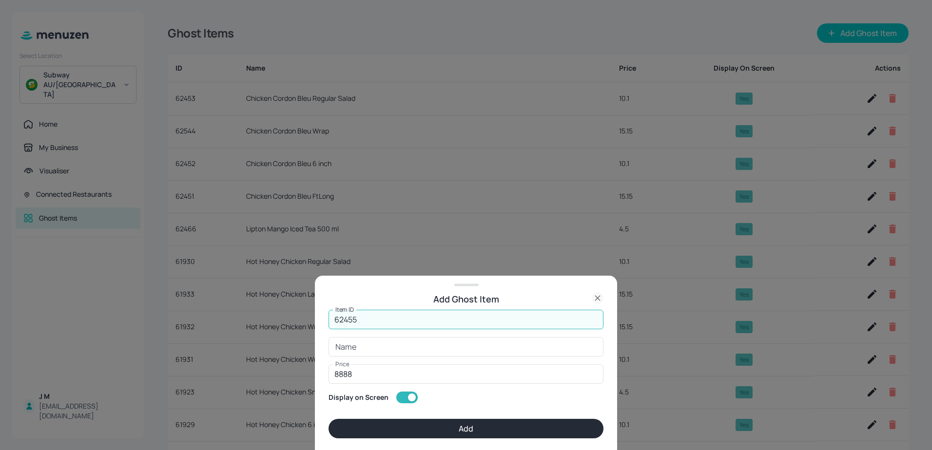
type input "62455"
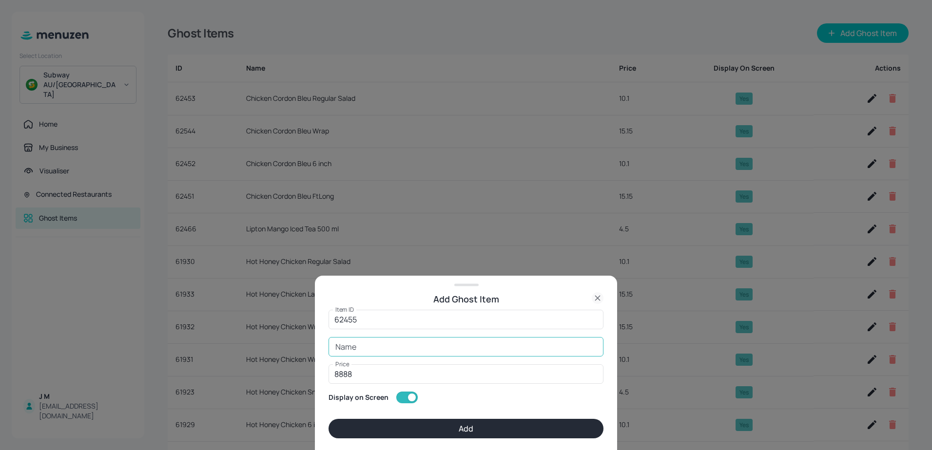
click at [352, 338] on input "Name" at bounding box center [465, 346] width 275 height 19
paste input "Chicken Cordon Bleu Large Salad"
type input "Chicken Cordon Bleu Large Salad"
click at [344, 368] on label "Price" at bounding box center [342, 364] width 14 height 8
click at [344, 368] on input "8888" at bounding box center [465, 374] width 275 height 19
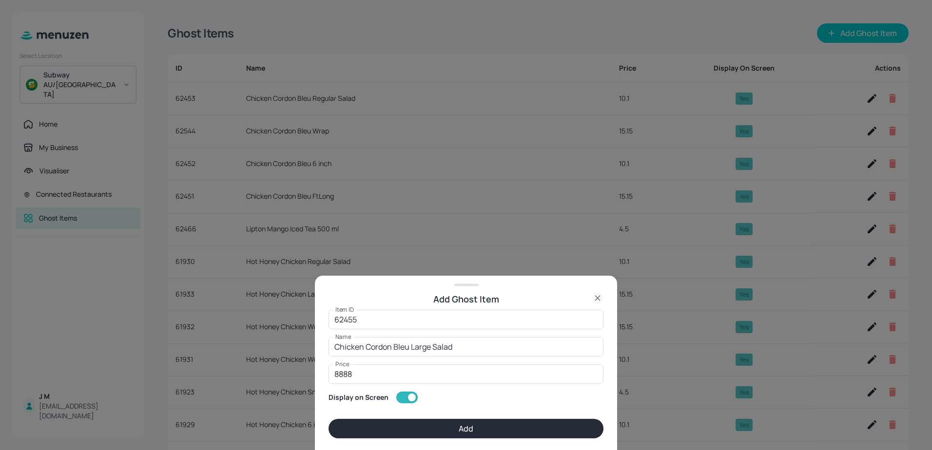
click at [344, 368] on label "Price" at bounding box center [342, 364] width 14 height 8
click at [344, 368] on input "8888" at bounding box center [465, 374] width 275 height 19
type input "8"
type input "15.15"
click at [475, 427] on button "Add" at bounding box center [465, 428] width 275 height 19
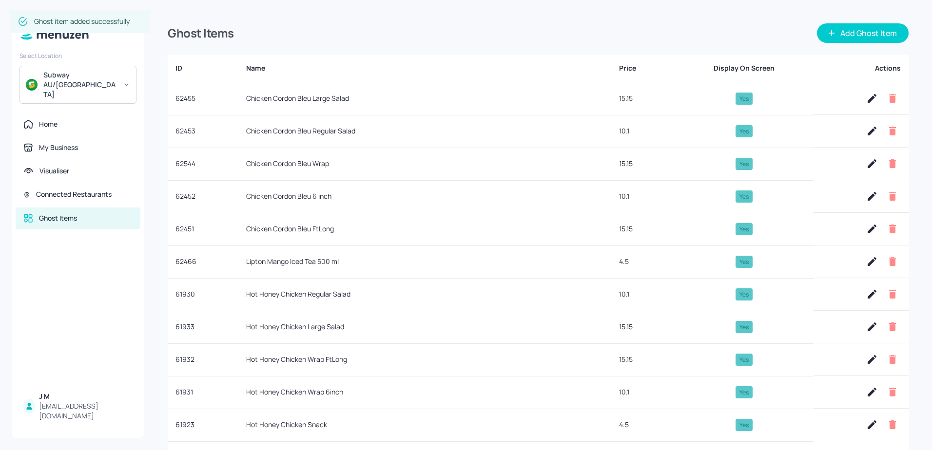
type input "8888"
